Goal: Task Accomplishment & Management: Manage account settings

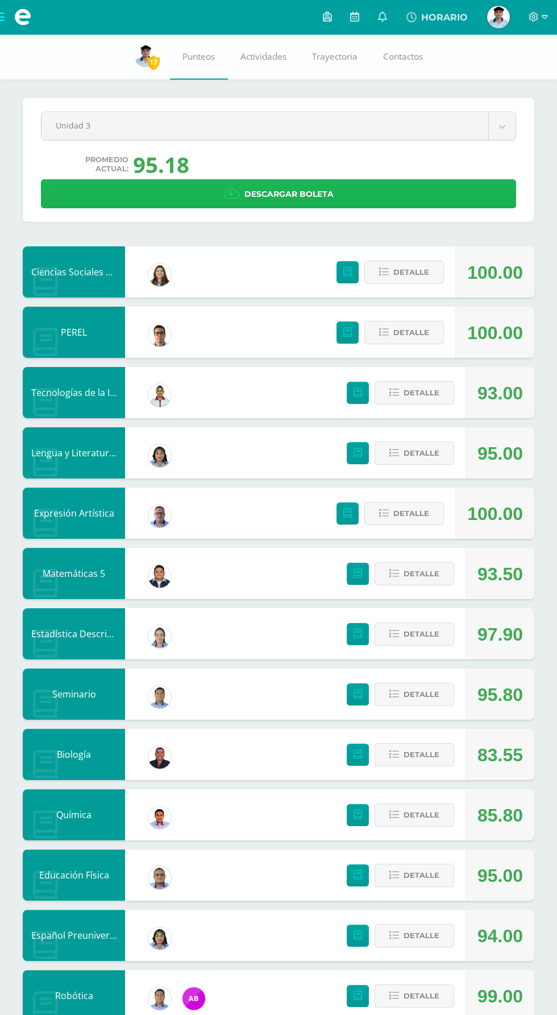
click at [422, 185] on link "Descargar boleta" at bounding box center [279, 193] width 476 height 29
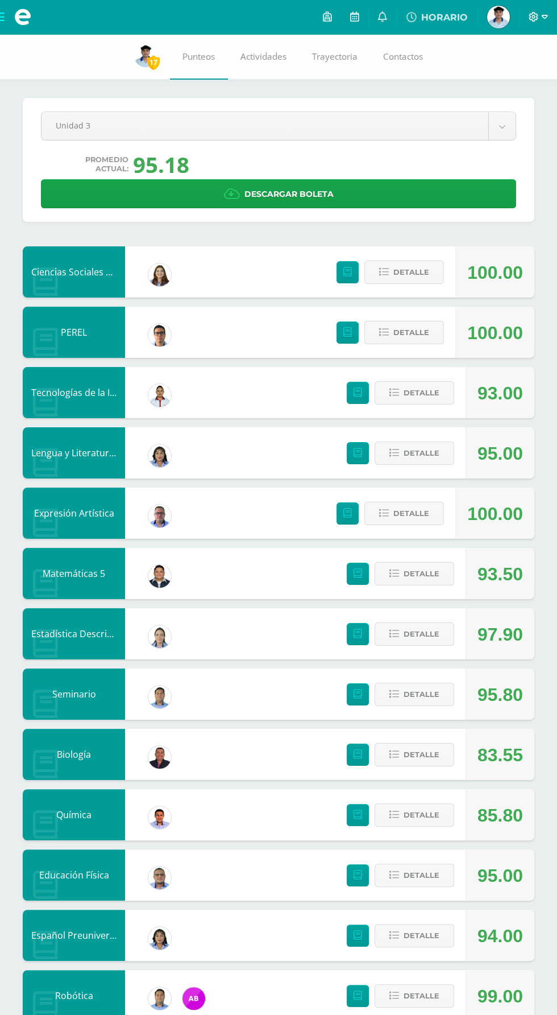
click at [534, 16] on icon at bounding box center [534, 17] width 10 height 10
click at [506, 72] on span "Cerrar sesión" at bounding box center [509, 77] width 51 height 11
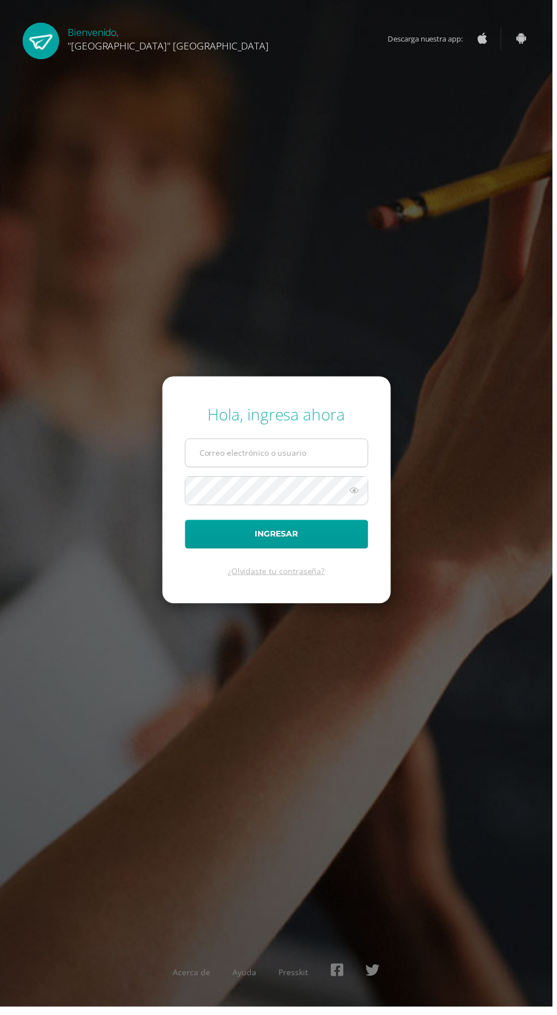
click at [211, 470] on input "text" at bounding box center [279, 457] width 184 height 28
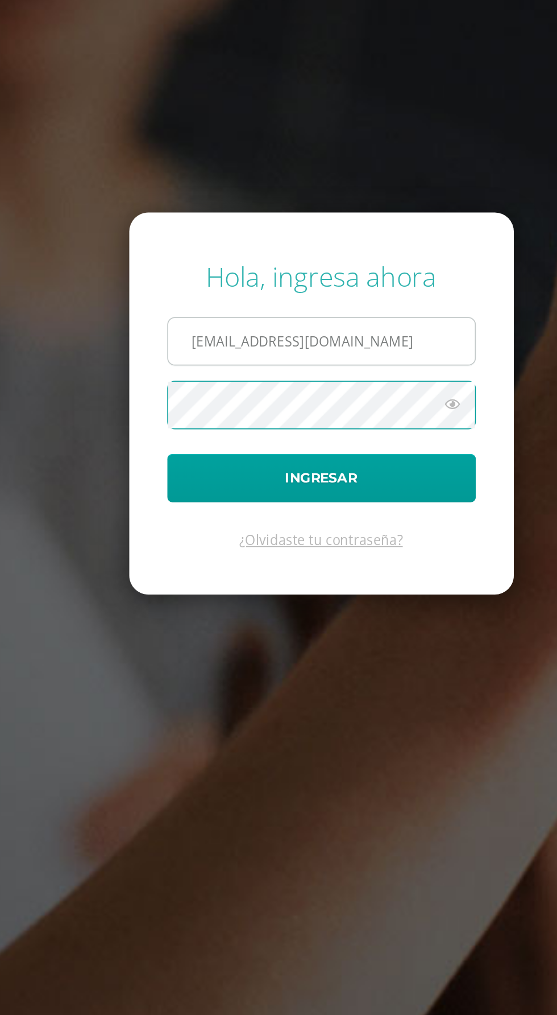
click at [325, 470] on input "24019@lasallechiquimula.edu.gt" at bounding box center [279, 457] width 184 height 28
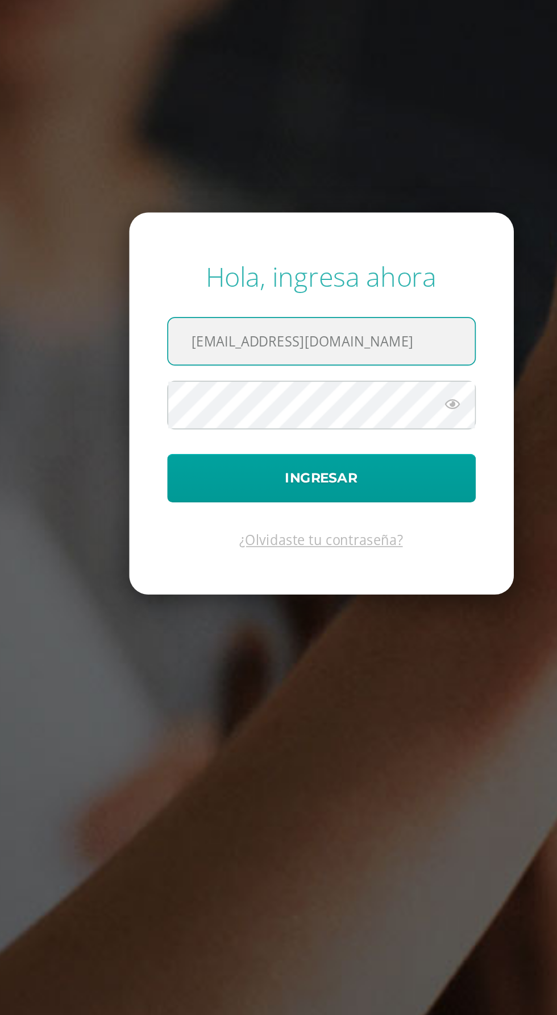
click at [214, 470] on input "24019@lasallechiquimula.edu.gt" at bounding box center [279, 457] width 184 height 28
click at [210, 470] on input "24019@lasallechiquimula.edu.gt" at bounding box center [279, 457] width 184 height 28
click at [221, 470] on input "21019@lasallechiquimula.edu.gt" at bounding box center [279, 457] width 184 height 28
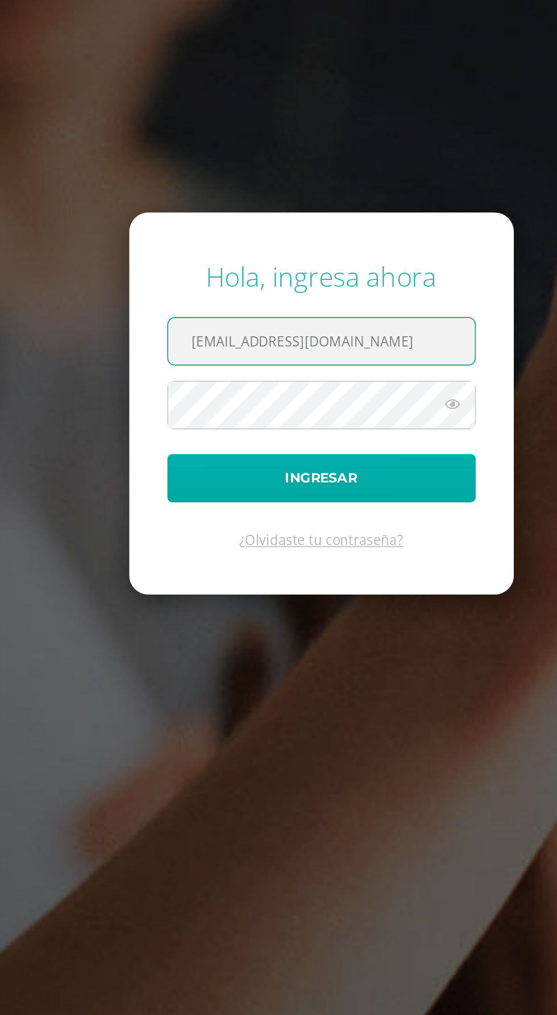
type input "[EMAIL_ADDRESS][DOMAIN_NAME]"
click at [246, 553] on button "Ingresar" at bounding box center [279, 538] width 185 height 29
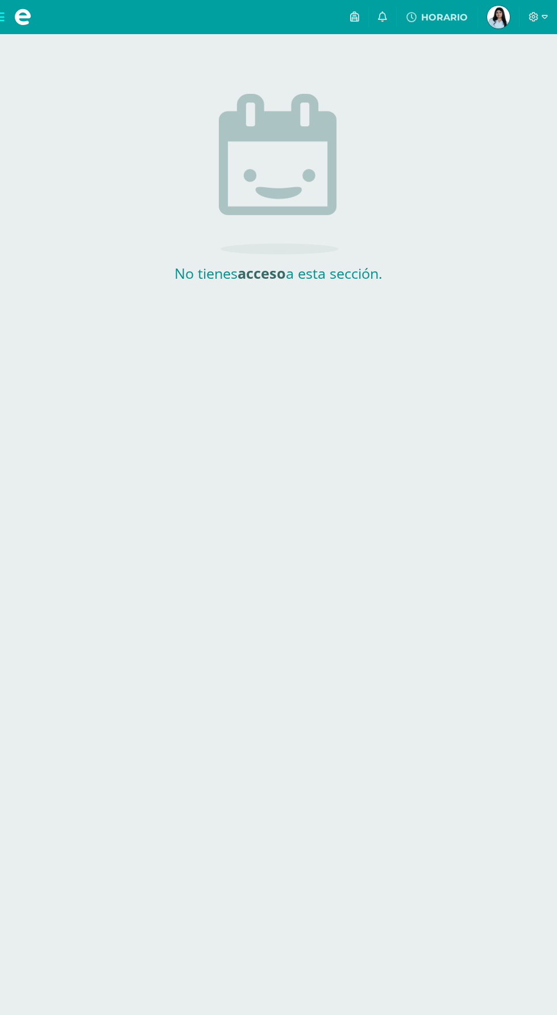
click at [22, 15] on span at bounding box center [22, 17] width 17 height 17
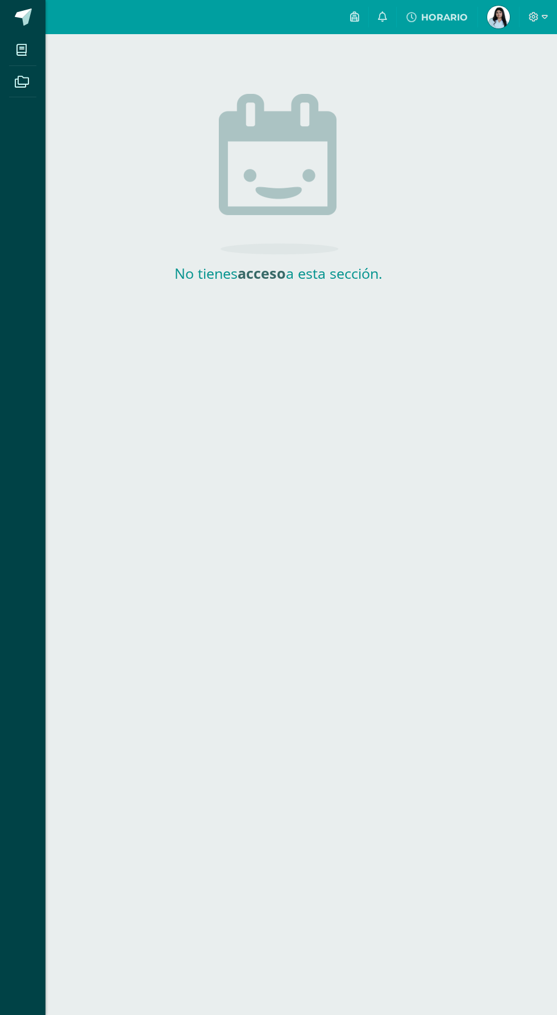
click at [478, 15] on div "Mis cursos Archivos Cerrar panel" at bounding box center [278, 507] width 557 height 1015
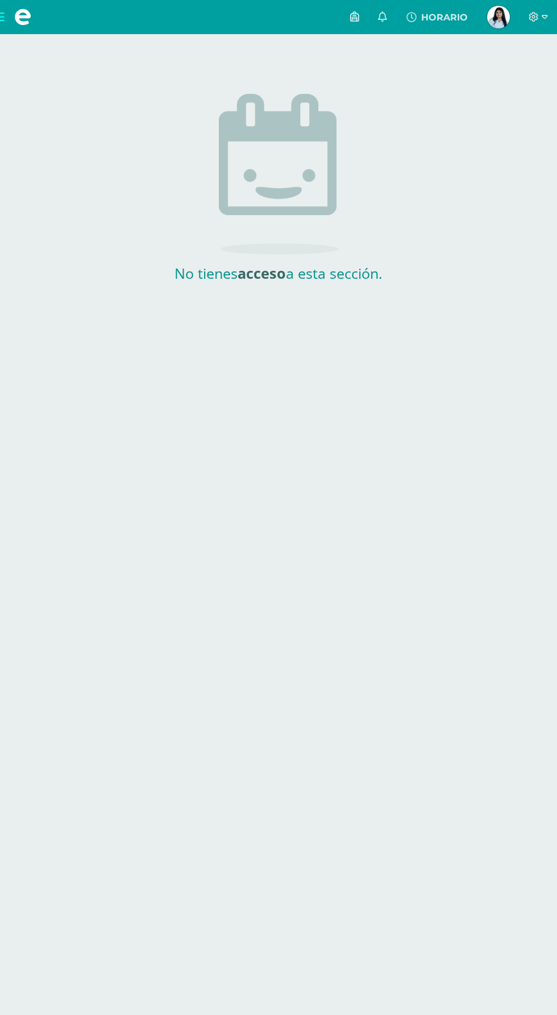
click at [487, 15] on span "Daniela Fernanda Estudiante" at bounding box center [498, 17] width 27 height 23
click at [486, 16] on span "[PERSON_NAME] Estudiante" at bounding box center [498, 17] width 27 height 23
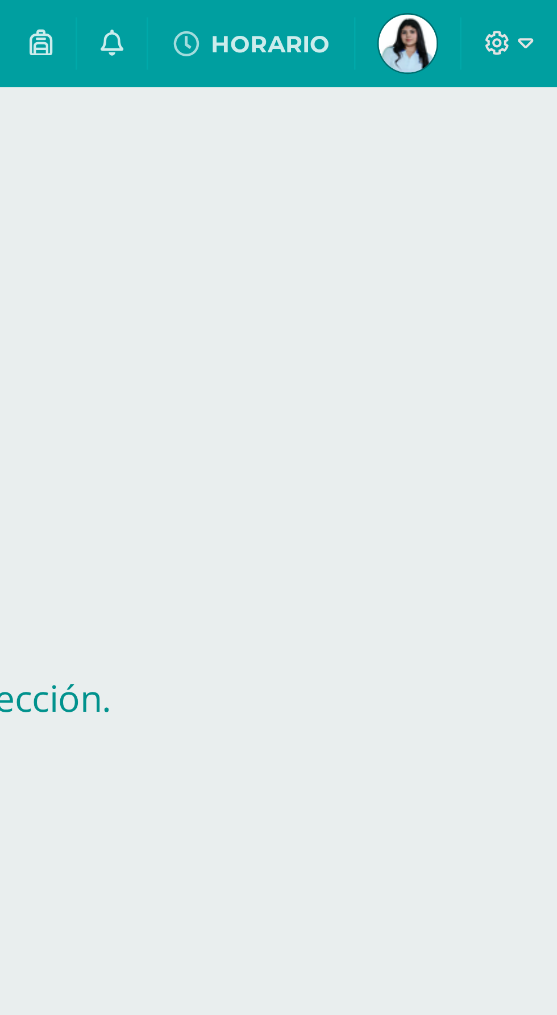
click at [528, 5] on div at bounding box center [539, 17] width 38 height 34
click at [488, 24] on span "Daniela Fernanda Estudiante" at bounding box center [498, 17] width 27 height 23
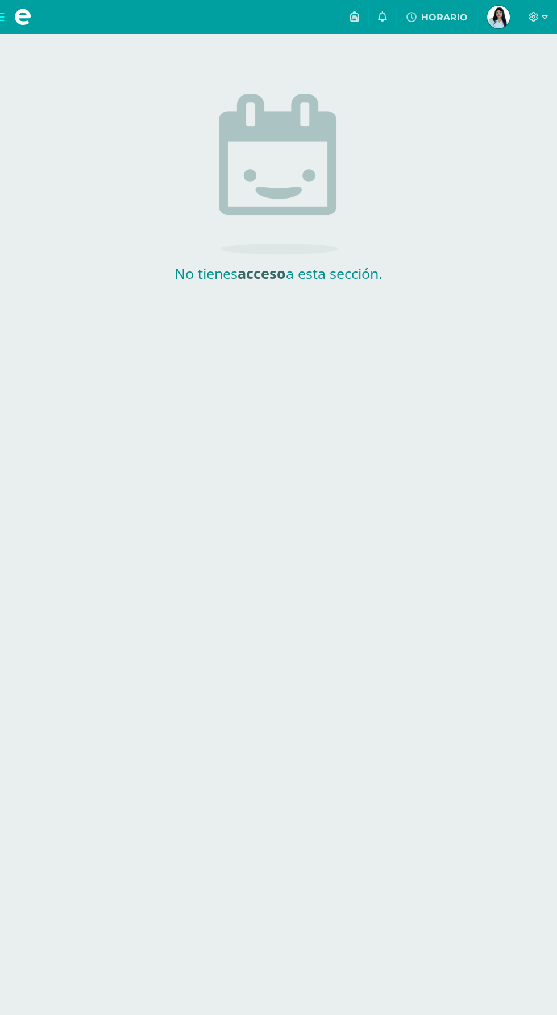
click at [22, 19] on span at bounding box center [22, 17] width 17 height 17
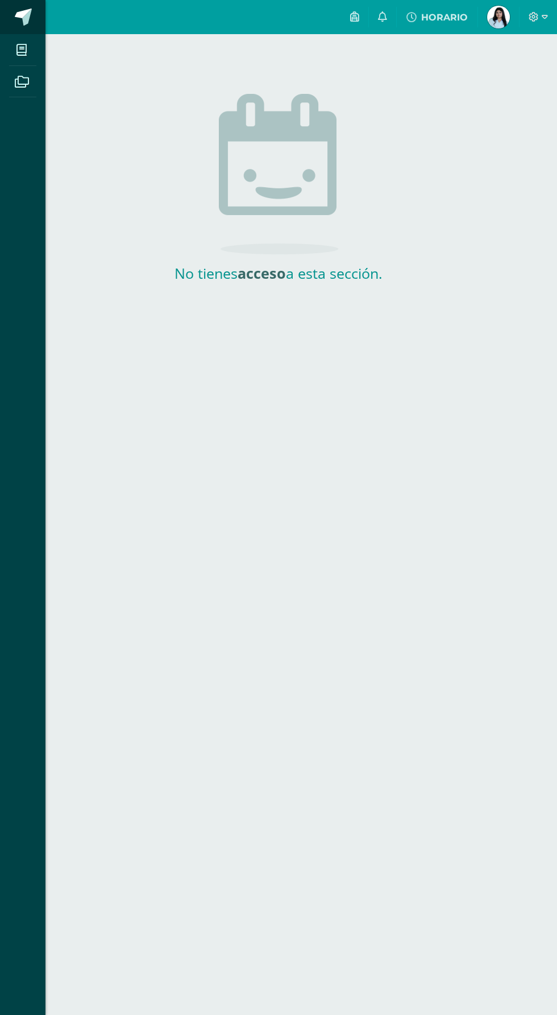
click at [26, 28] on link at bounding box center [23, 17] width 46 height 34
click at [22, 50] on icon at bounding box center [21, 49] width 10 height 11
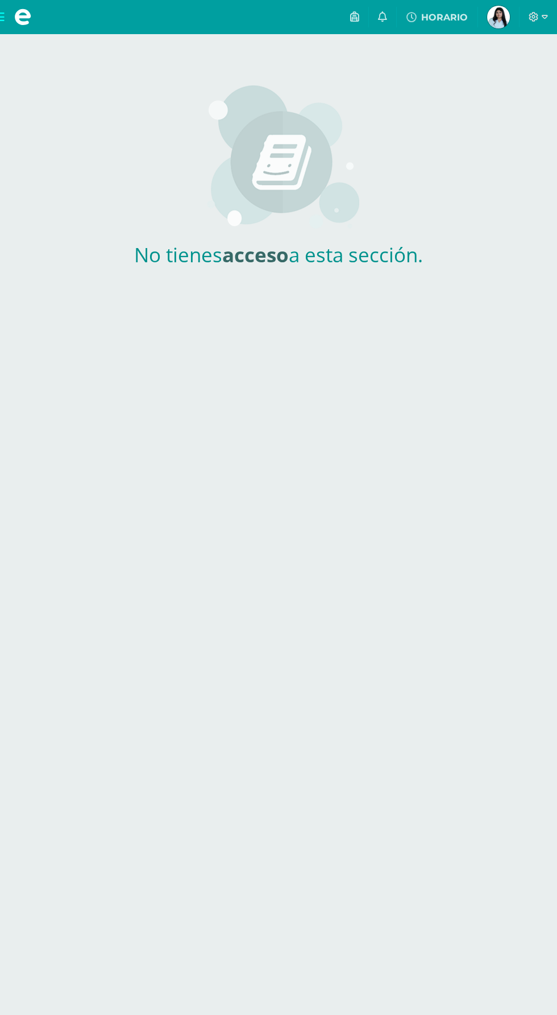
click at [25, 29] on span at bounding box center [23, 17] width 46 height 34
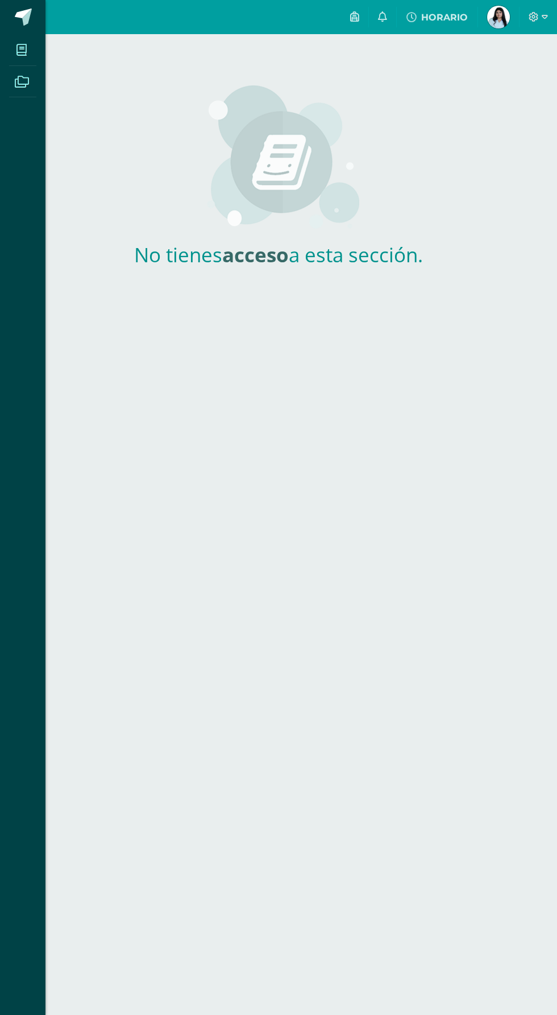
click at [22, 82] on icon at bounding box center [22, 81] width 14 height 11
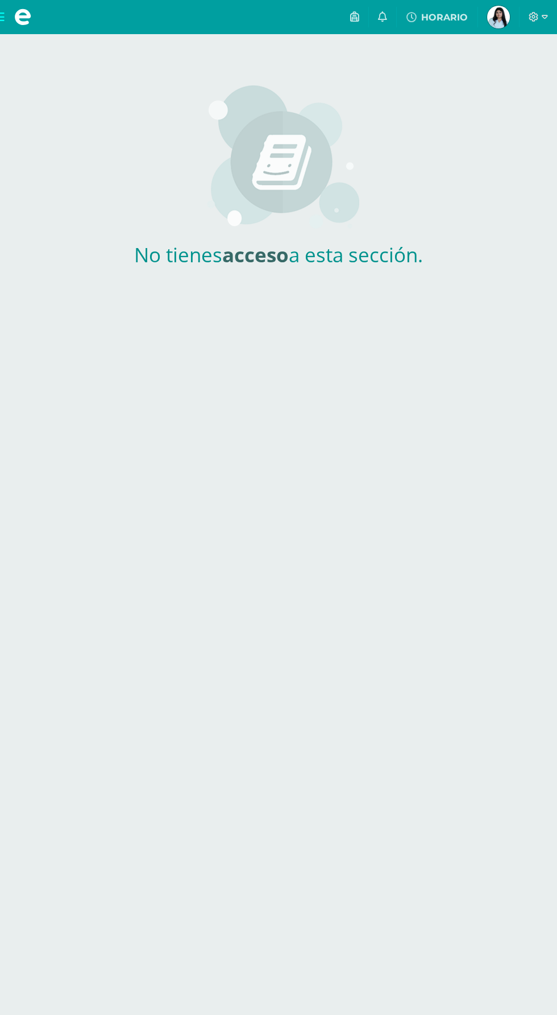
click at [485, 12] on span "[PERSON_NAME] Estudiante" at bounding box center [498, 17] width 27 height 23
click at [499, 16] on img at bounding box center [499, 17] width 23 height 23
click at [379, 16] on link at bounding box center [382, 17] width 27 height 34
click at [354, 14] on icon at bounding box center [354, 16] width 9 height 10
click at [383, 16] on icon at bounding box center [382, 16] width 9 height 10
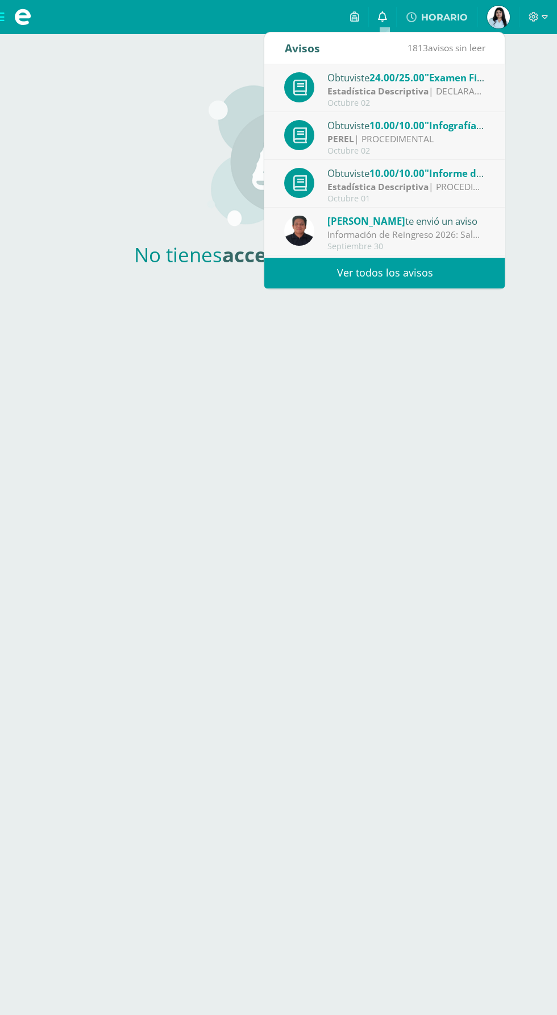
click at [384, 12] on icon at bounding box center [382, 16] width 9 height 10
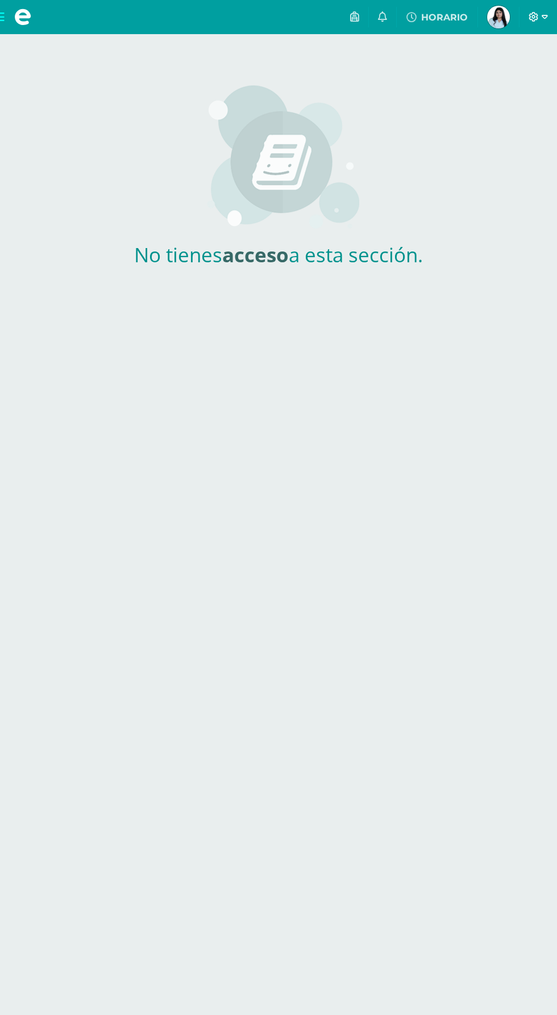
click at [534, 16] on icon at bounding box center [534, 17] width 10 height 10
click at [473, 55] on link "Configuración" at bounding box center [503, 60] width 90 height 16
click at [503, 11] on img at bounding box center [499, 17] width 23 height 23
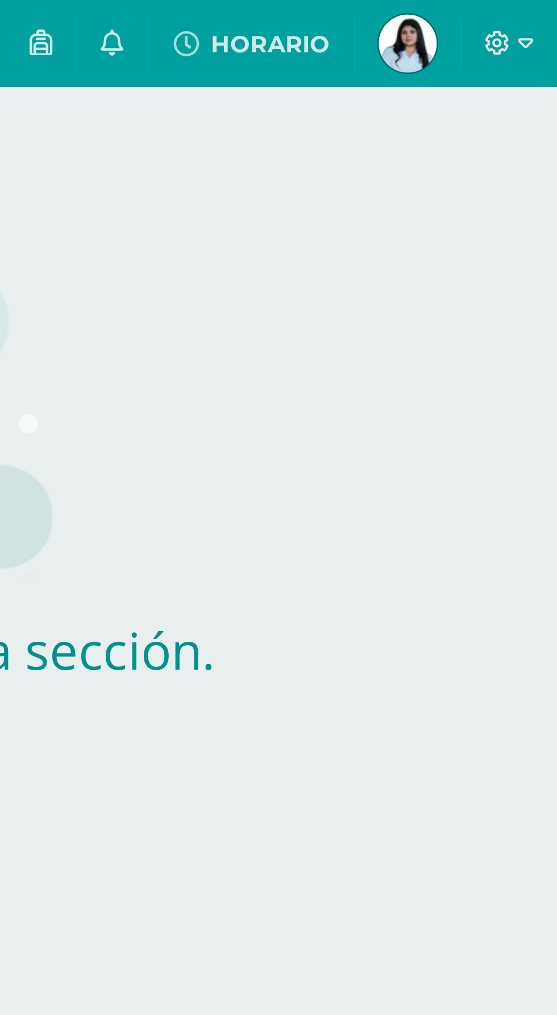
click at [538, 4] on div at bounding box center [539, 17] width 38 height 34
click at [503, 8] on img at bounding box center [499, 17] width 23 height 23
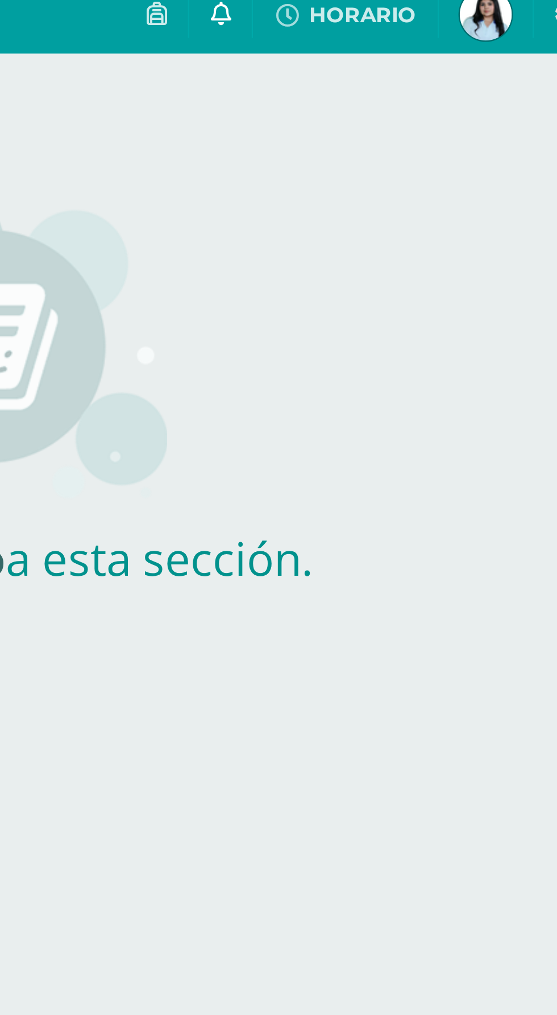
click at [385, 18] on icon at bounding box center [382, 16] width 9 height 10
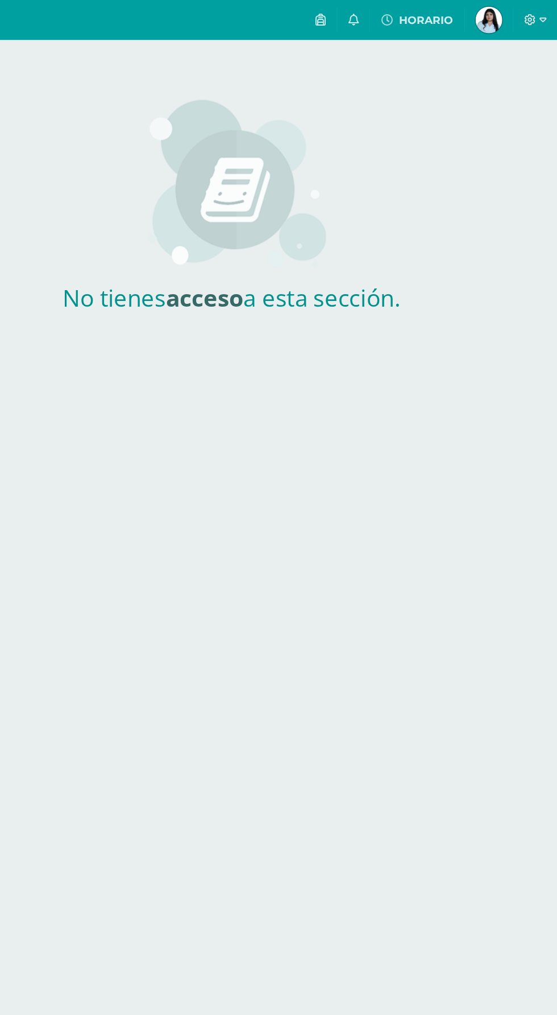
click at [494, 5] on link "Daniela Fernanda Estudiante" at bounding box center [498, 17] width 41 height 34
click at [481, 3] on link "Daniela Fernanda Estudiante" at bounding box center [498, 17] width 41 height 34
click at [490, 7] on span "Daniela Fernanda Estudiante" at bounding box center [498, 17] width 27 height 23
click at [379, 16] on link at bounding box center [382, 17] width 27 height 34
click at [312, 300] on html "Mis cursos Archivos Cerrar panel Configuración Cerrar sesión Daniela Fernanda E…" at bounding box center [278, 150] width 557 height 300
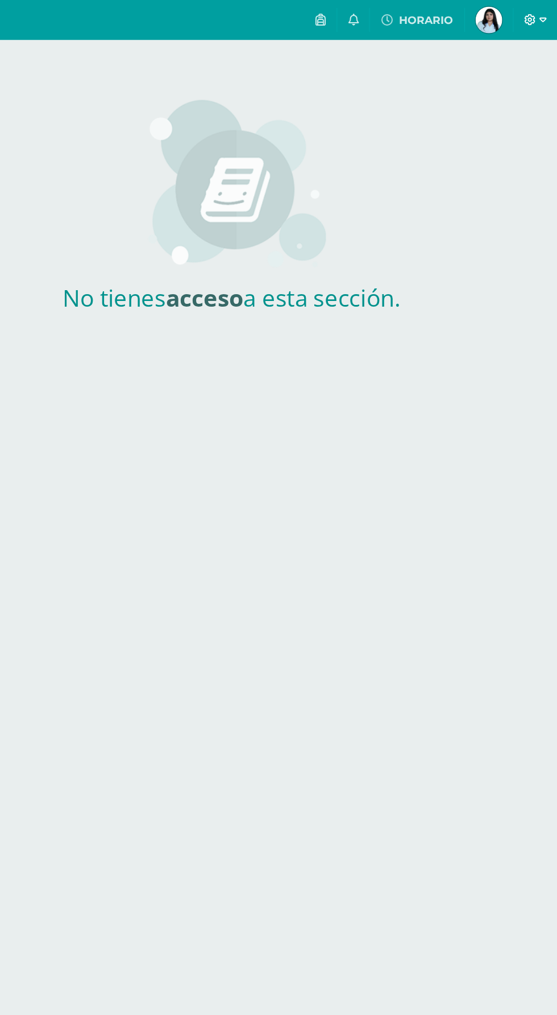
click at [534, 16] on icon at bounding box center [534, 17] width 10 height 10
click at [514, 77] on span "Cerrar sesión" at bounding box center [509, 77] width 51 height 11
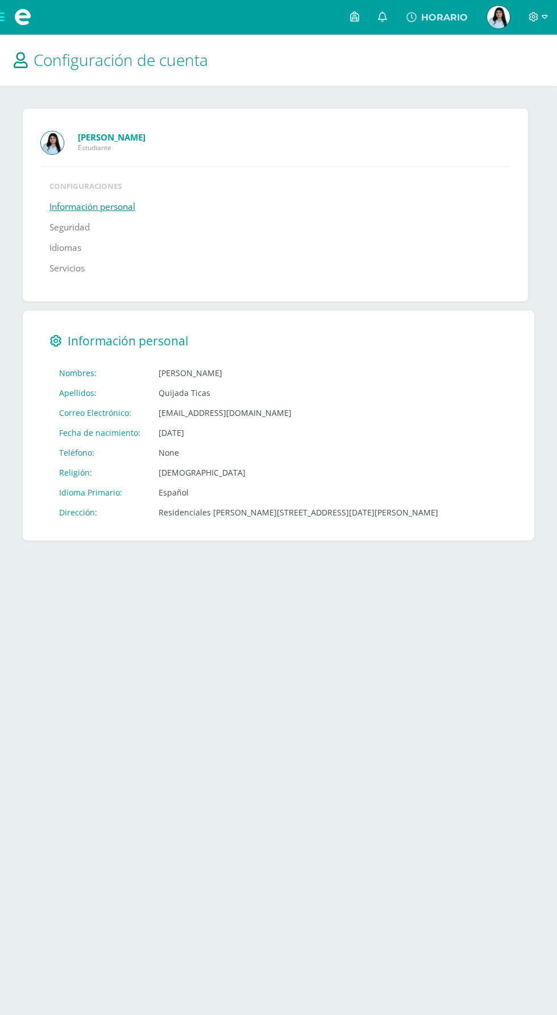
click at [101, 212] on link "Información personal" at bounding box center [92, 207] width 86 height 20
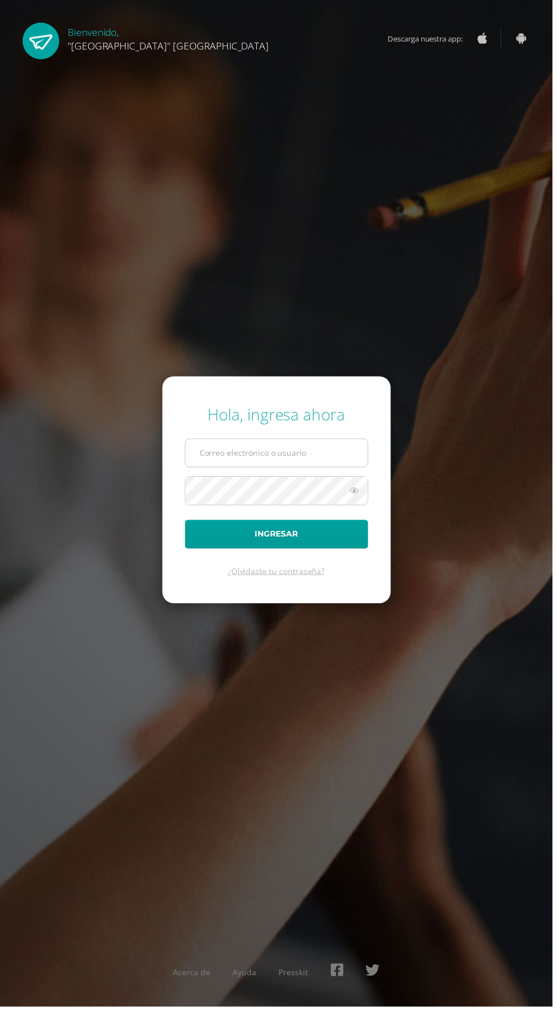
click at [293, 470] on input "text" at bounding box center [279, 457] width 184 height 28
type input "[EMAIL_ADDRESS][DOMAIN_NAME]"
click at [187, 524] on button "Ingresar" at bounding box center [279, 538] width 185 height 29
